Goal: Task Accomplishment & Management: Use online tool/utility

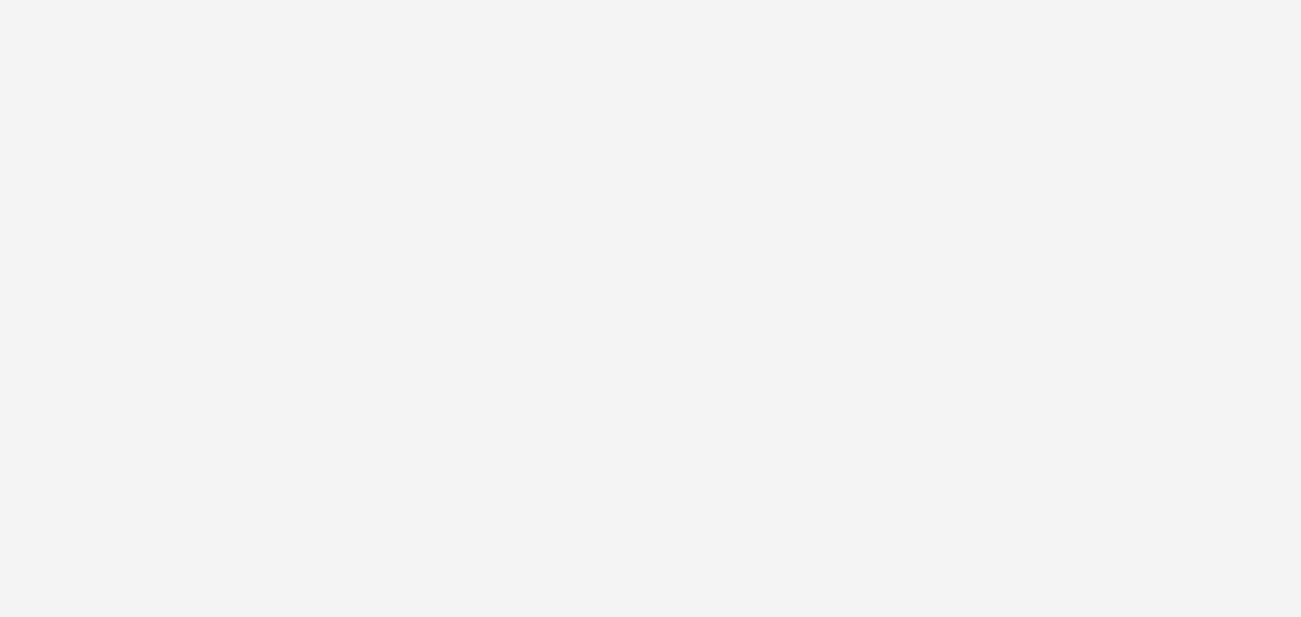
select select "9d84ad37-9de7-410b-b623-d0d9ba80538d"
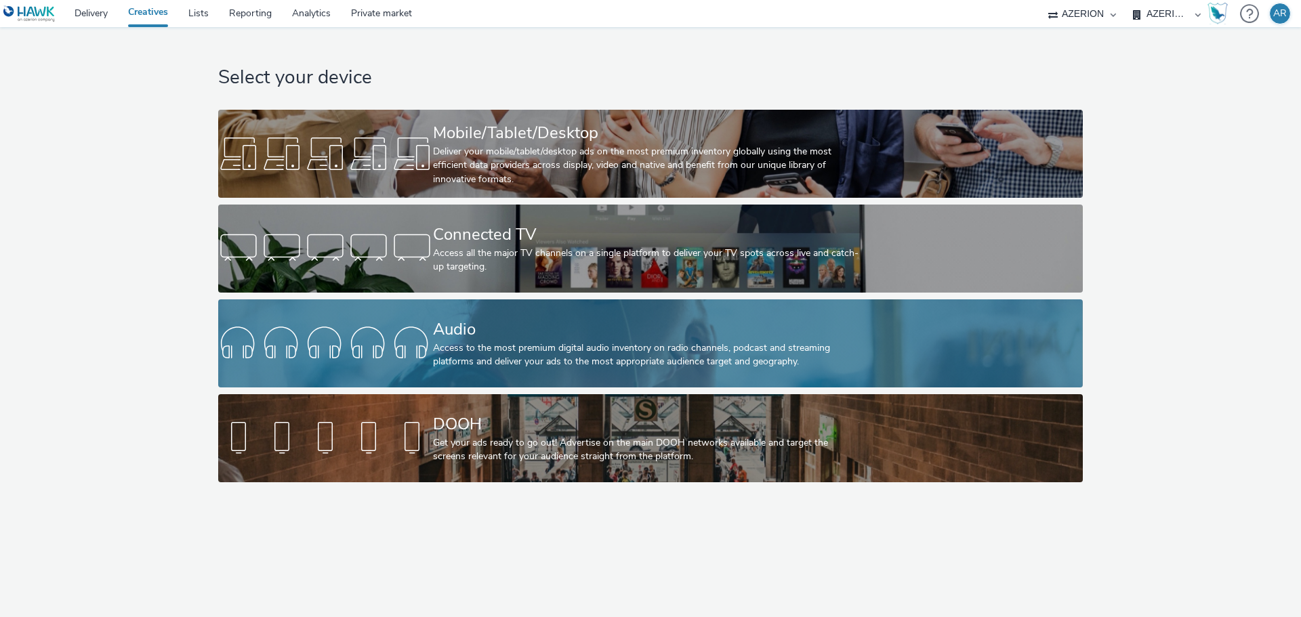
click at [611, 333] on div "Audio" at bounding box center [648, 330] width 430 height 24
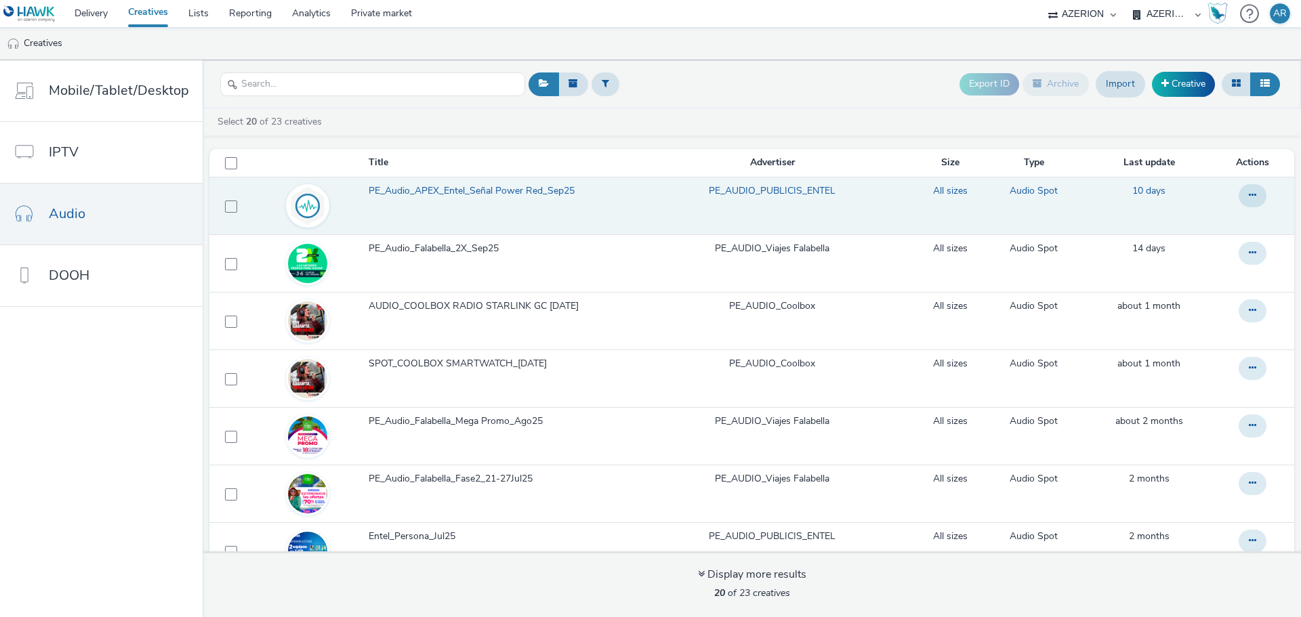
click at [465, 189] on span "PE_Audio_APEX_Entel_Señal Power Red_Sep25" at bounding box center [474, 191] width 211 height 14
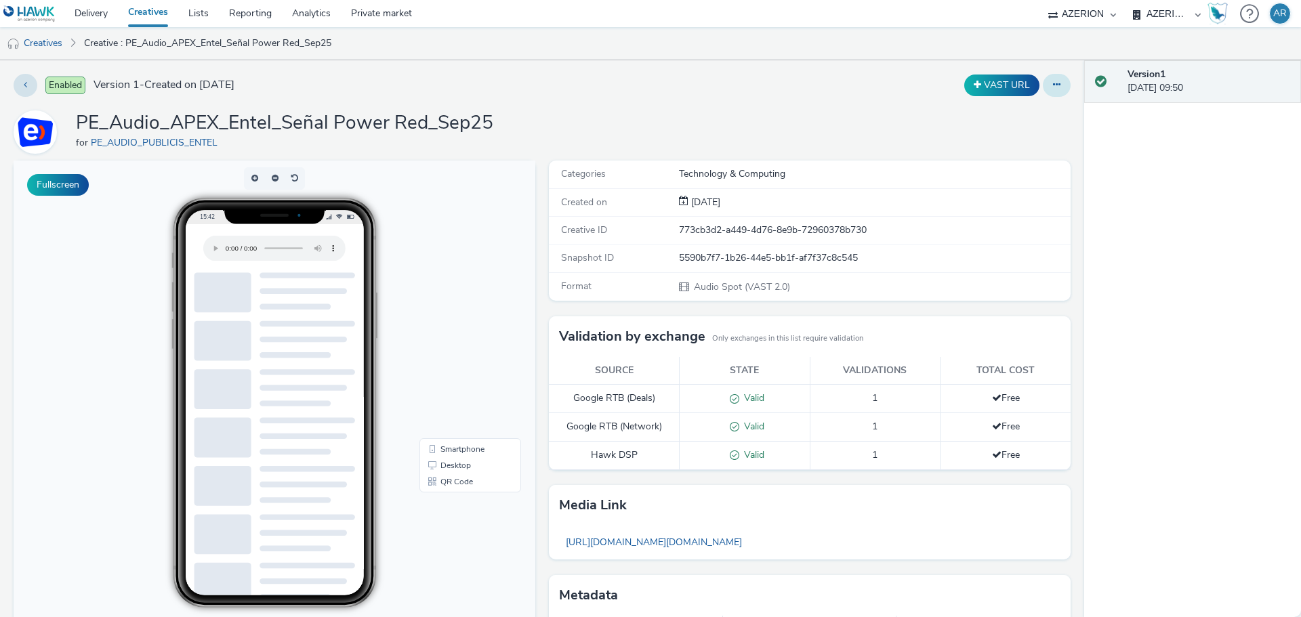
click at [1053, 83] on icon at bounding box center [1056, 84] width 7 height 9
click at [987, 108] on link "Edit" at bounding box center [1020, 112] width 102 height 27
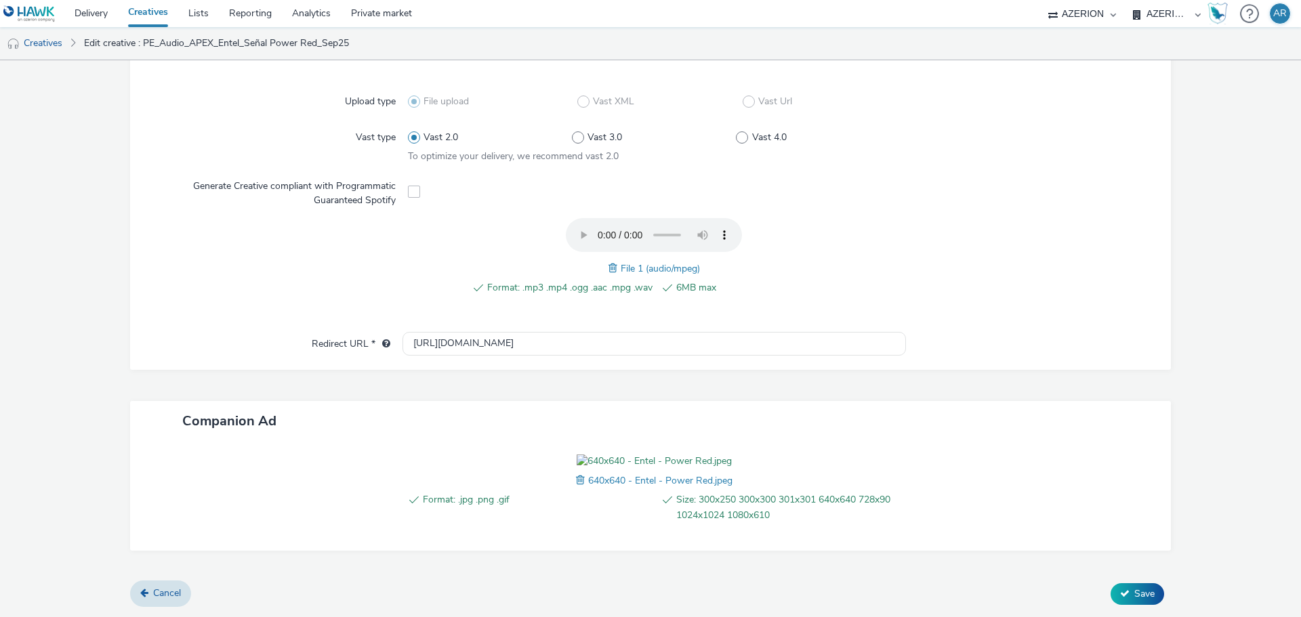
scroll to position [420, 0]
click at [1136, 592] on span "Save" at bounding box center [1144, 594] width 20 height 13
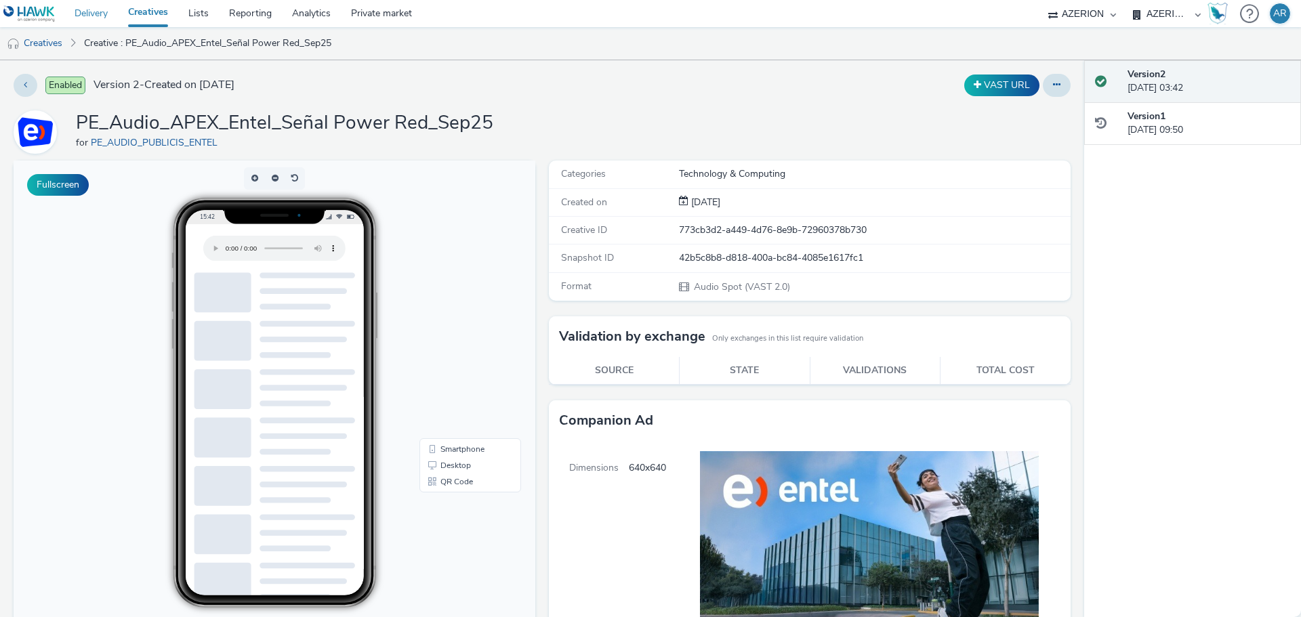
click at [93, 15] on link "Delivery" at bounding box center [91, 13] width 54 height 27
